Goal: Task Accomplishment & Management: Use online tool/utility

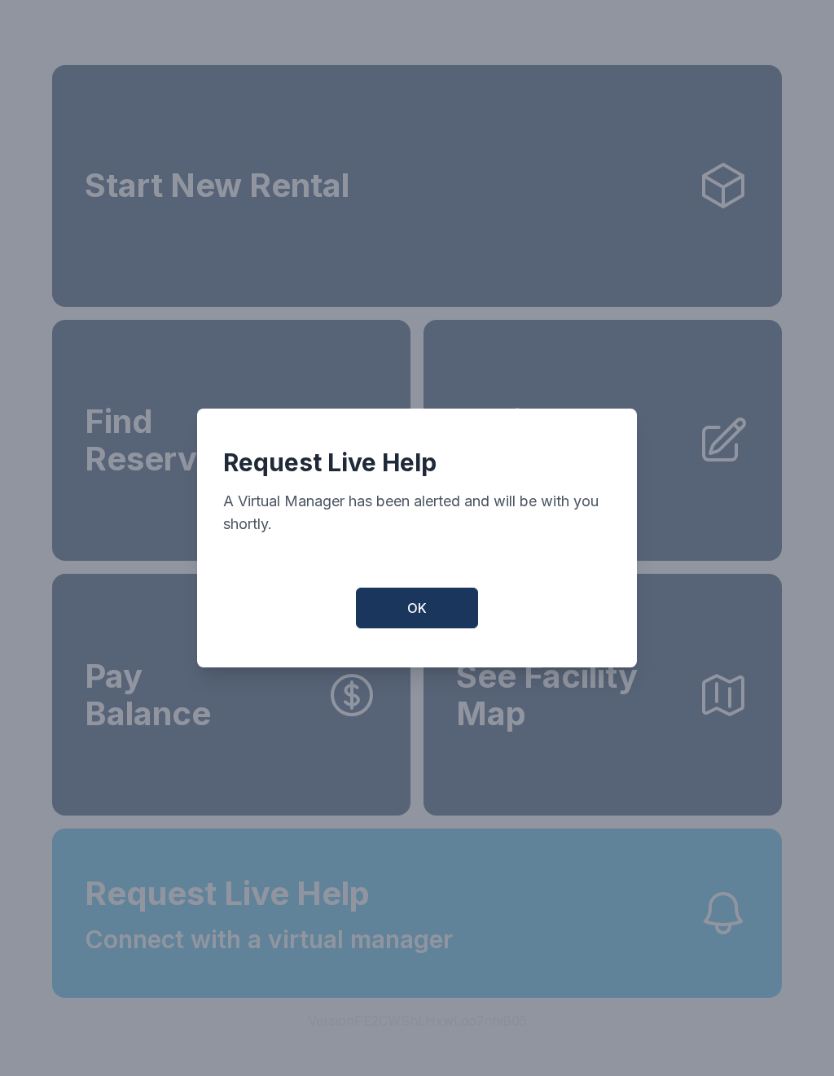
click at [421, 616] on span "OK" at bounding box center [417, 608] width 20 height 20
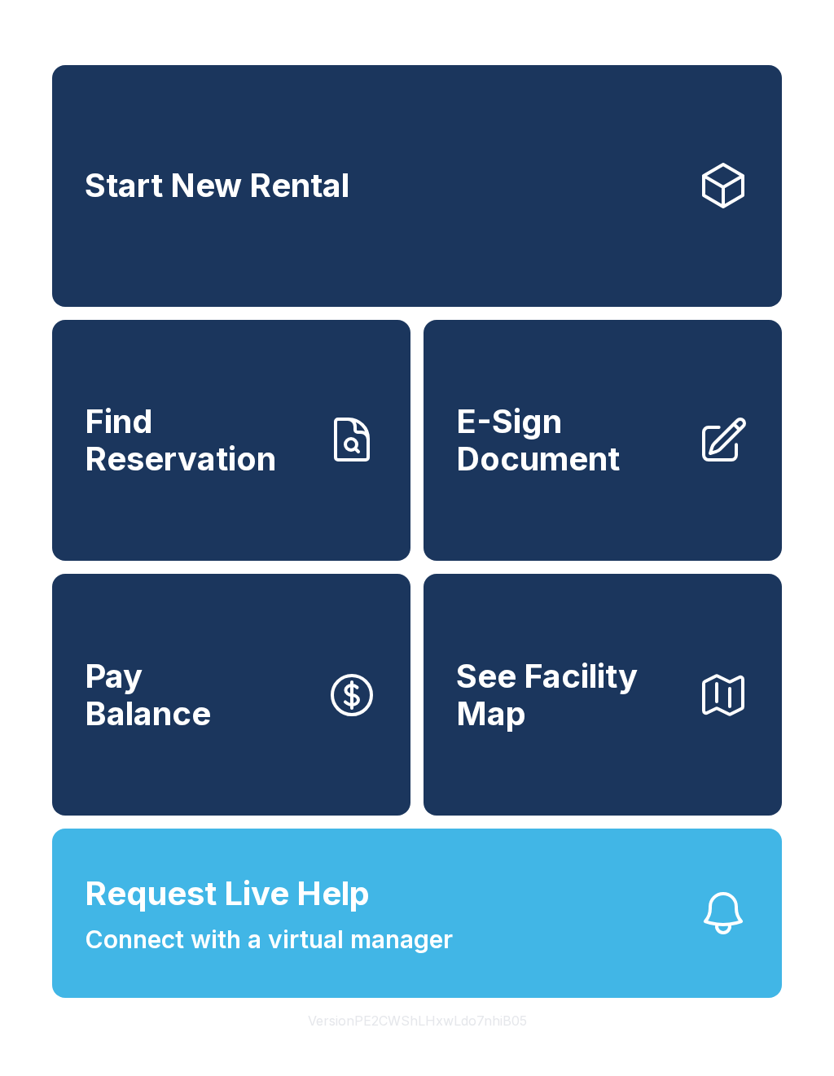
click at [539, 205] on link "Start New Rental" at bounding box center [417, 186] width 730 height 242
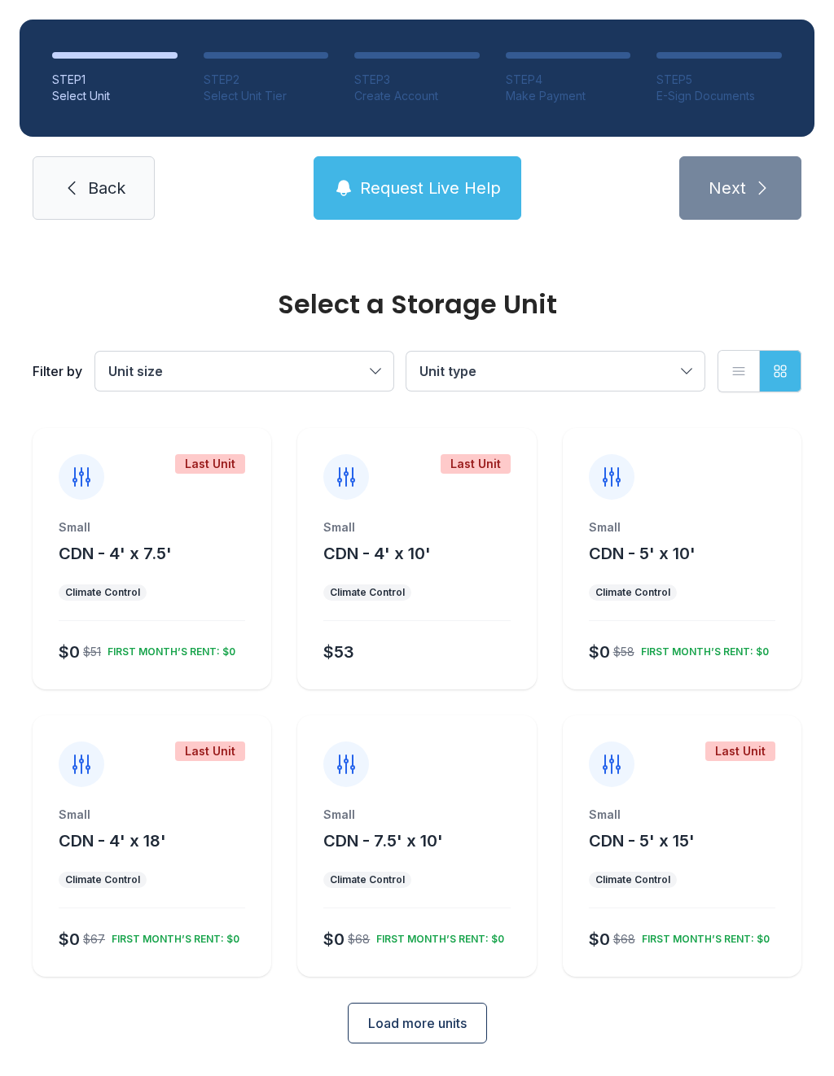
click at [116, 208] on link "Back" at bounding box center [94, 188] width 122 height 64
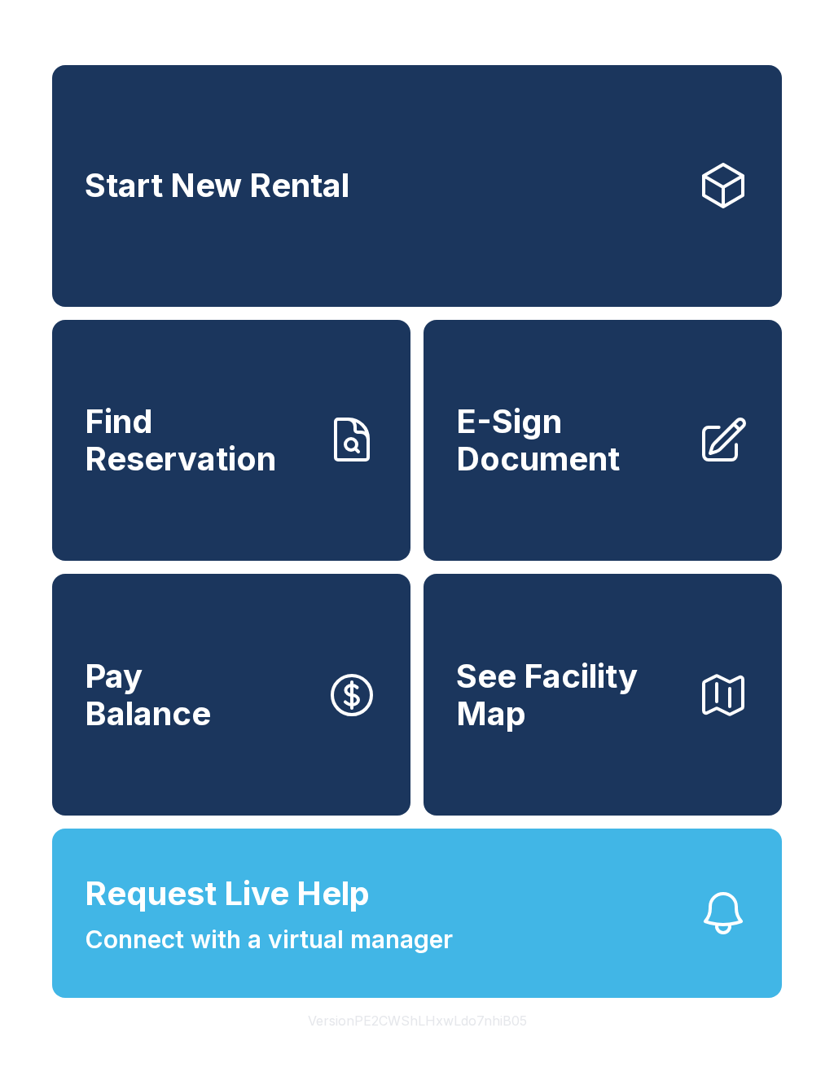
click at [458, 962] on button "Request Live Help Connect with a virtual manager" at bounding box center [417, 913] width 730 height 169
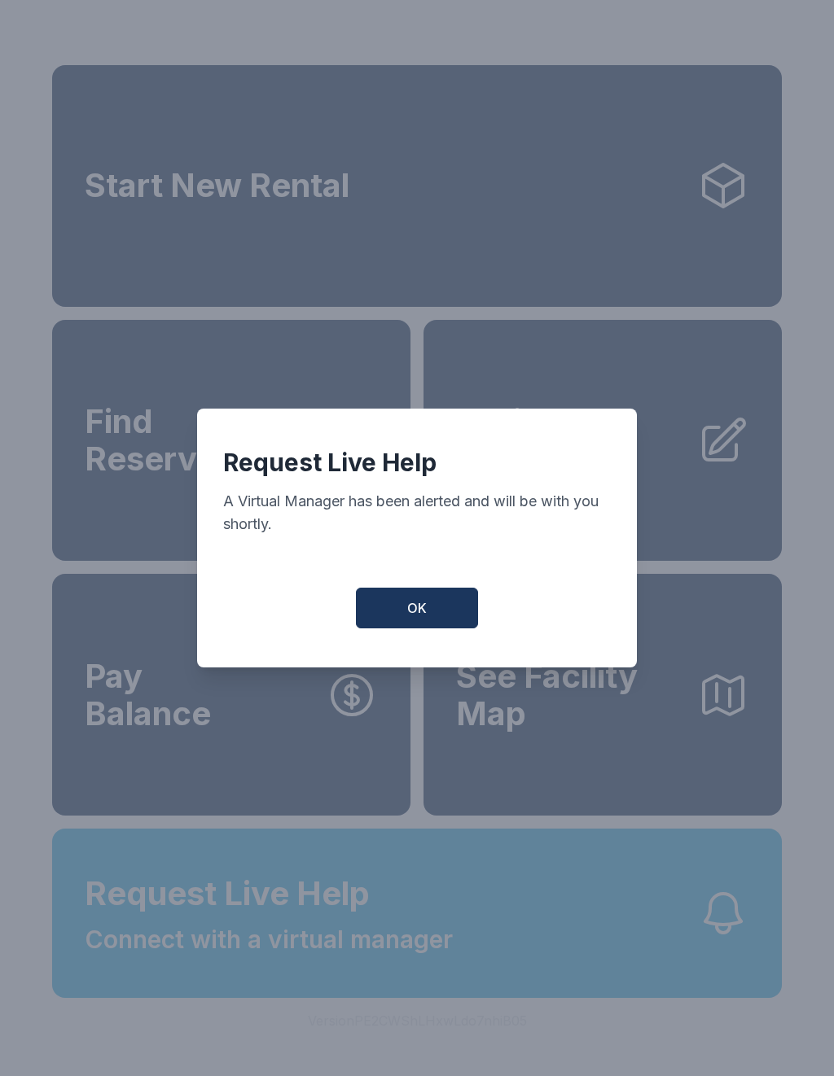
click at [436, 616] on button "OK" at bounding box center [417, 608] width 122 height 41
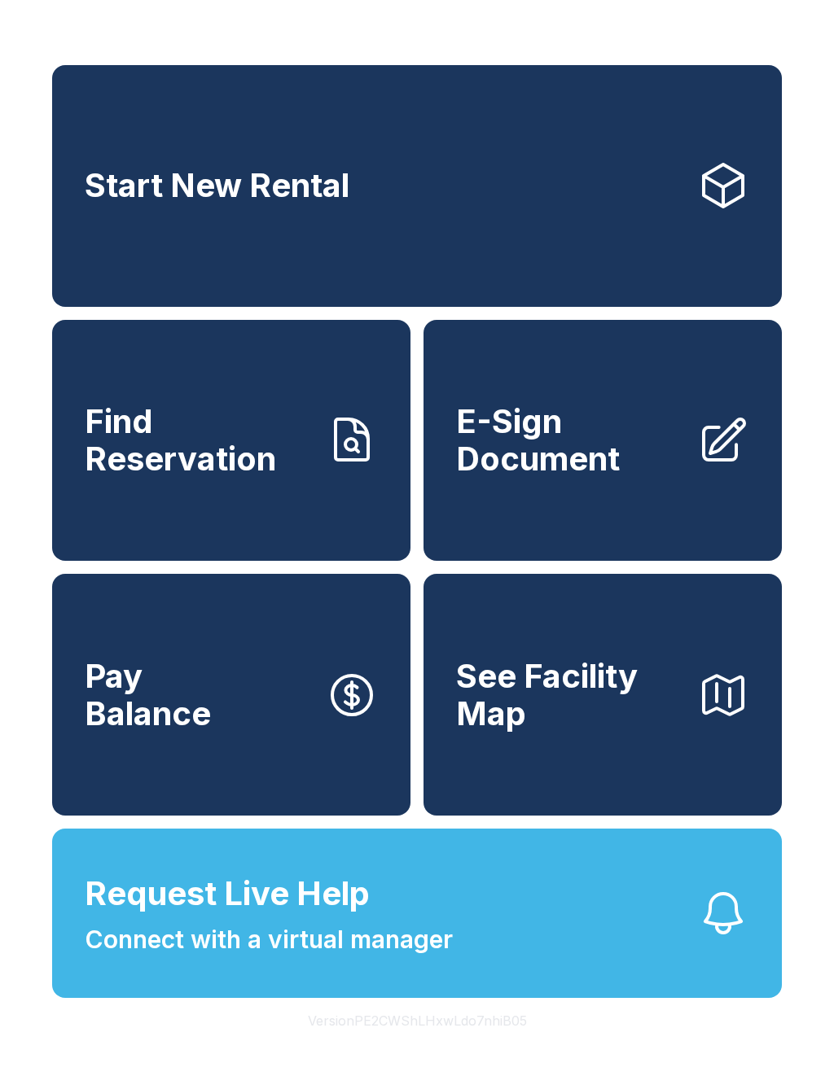
click at [357, 918] on span "Request Live Help" at bounding box center [227, 894] width 285 height 49
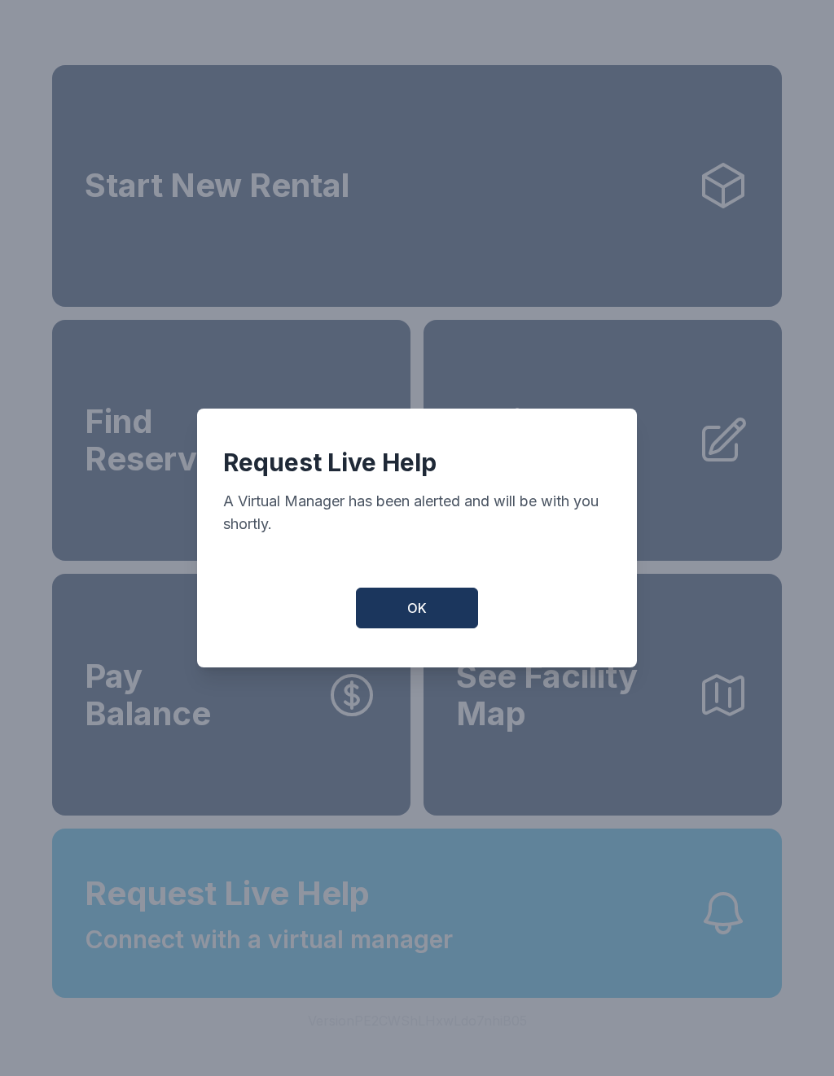
click at [421, 608] on span "OK" at bounding box center [417, 608] width 20 height 20
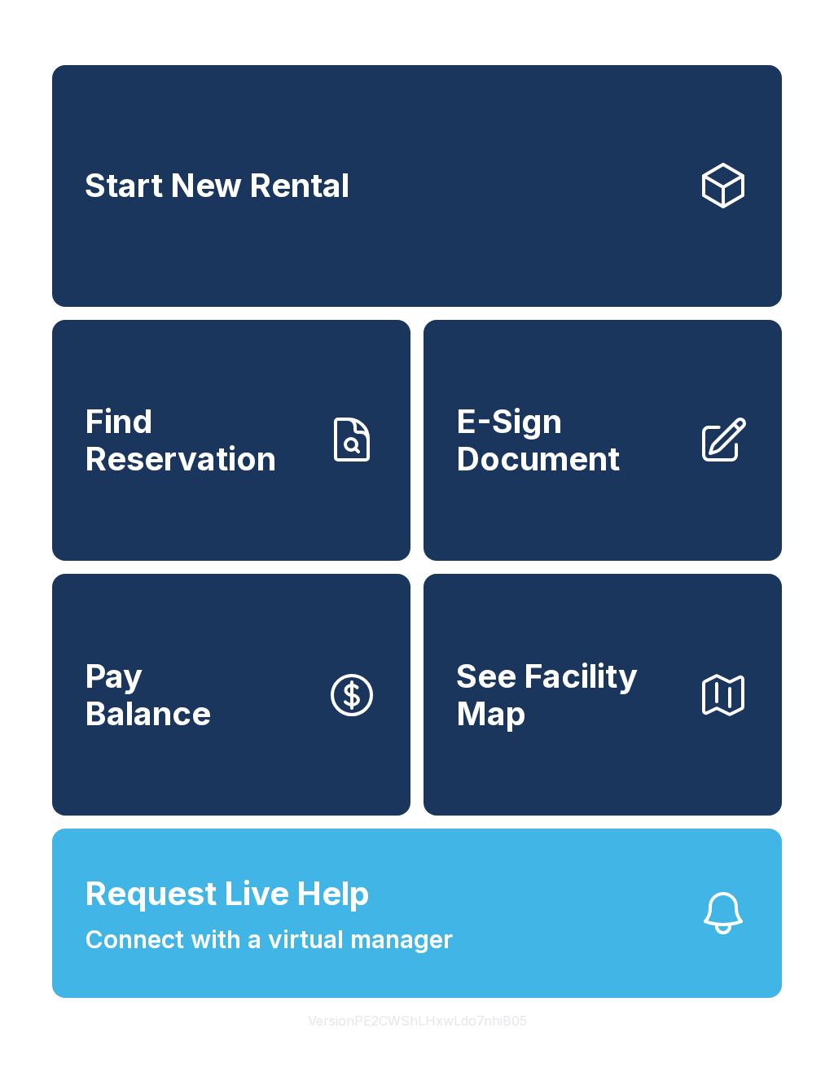
click at [556, 998] on button "Request Live Help Connect with a virtual manager" at bounding box center [417, 913] width 730 height 169
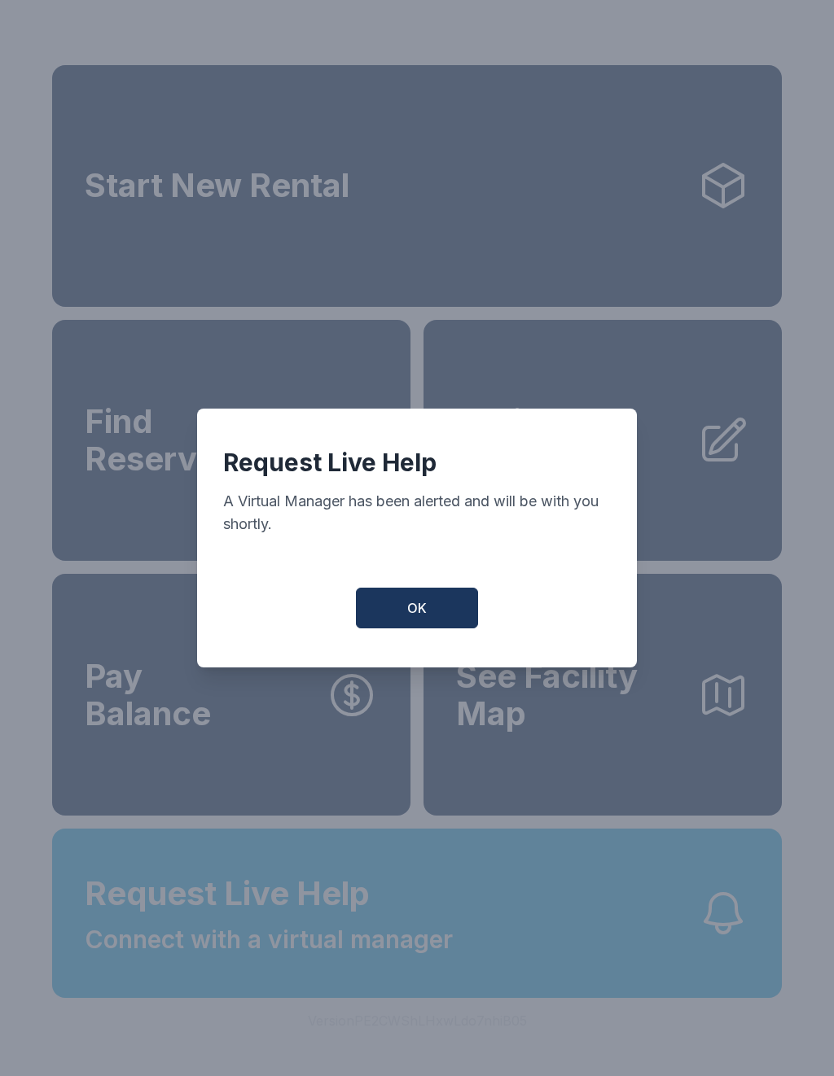
click at [419, 603] on button "OK" at bounding box center [417, 608] width 122 height 41
